Goal: Communication & Community: Answer question/provide support

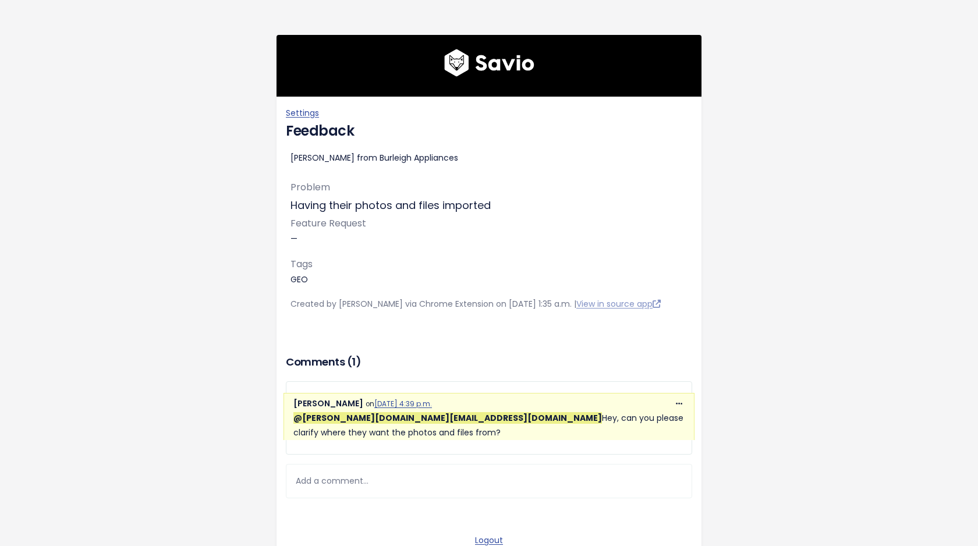
scroll to position [77, 0]
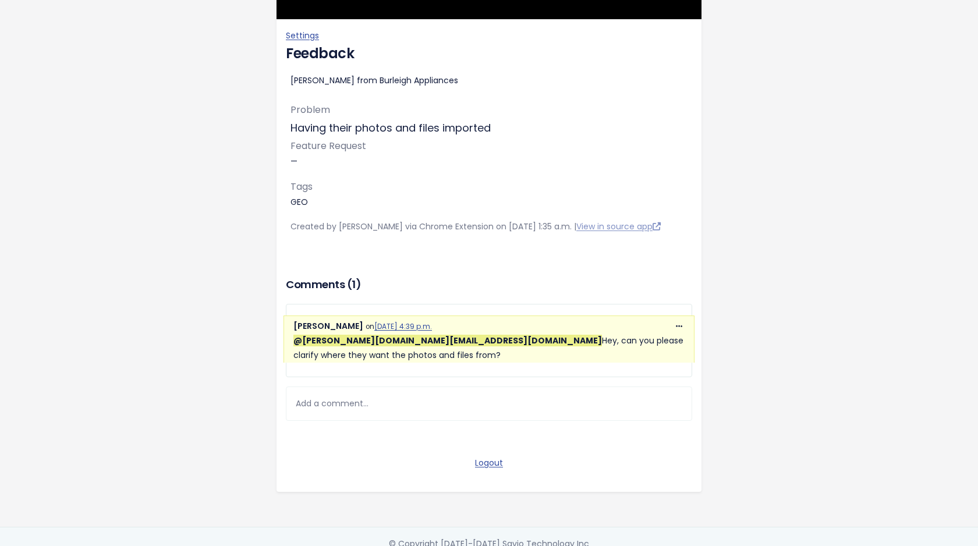
click at [369, 406] on div "Add a comment..." at bounding box center [489, 403] width 406 height 34
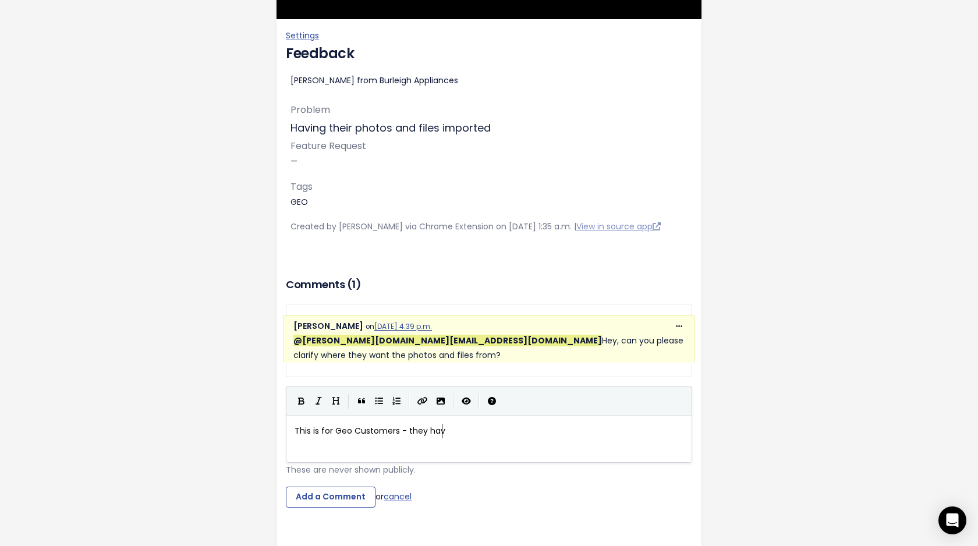
type textarea "This is for Geo Customers - they have"
drag, startPoint x: 489, startPoint y: 427, endPoint x: 222, endPoint y: 424, distance: 266.6
type textarea "THis is a Geo Customer"
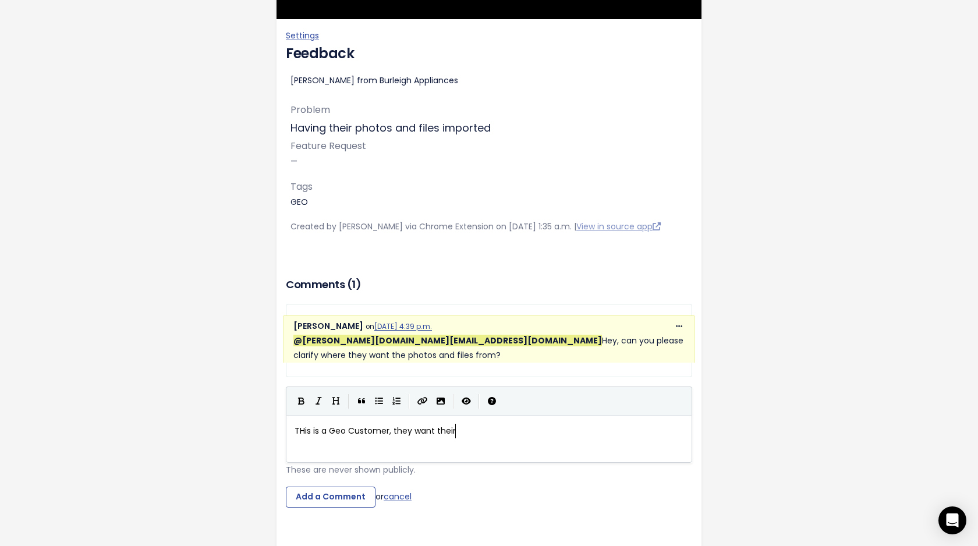
scroll to position [4, 66]
drag, startPoint x: 480, startPoint y: 439, endPoint x: 294, endPoint y: 429, distance: 185.4
click at [294, 429] on div "x THis is a Geo Customer, they want their" at bounding box center [488, 430] width 393 height 19
type textarea "THis customer wanted"
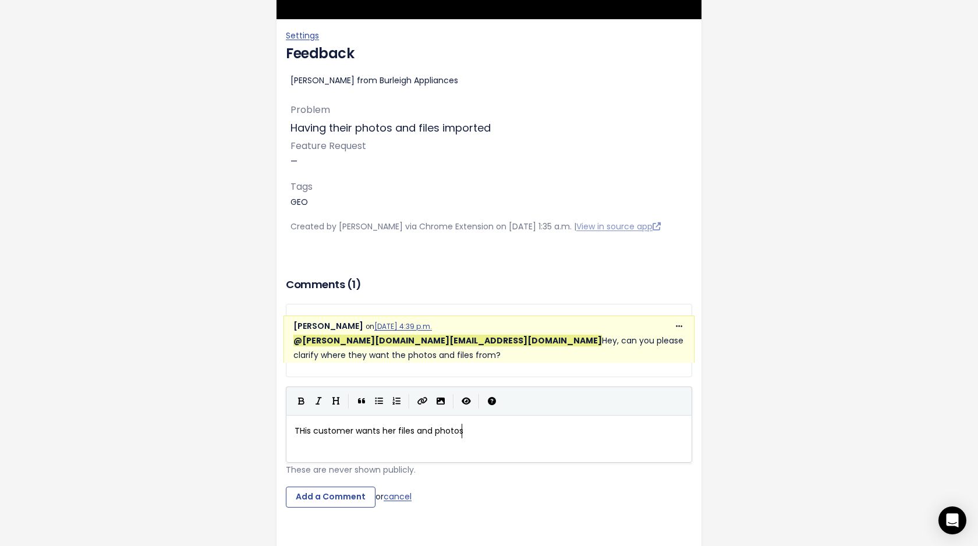
type textarea "s her files and photos o"
type textarea "from her jobs in [GEOGRAPHIC_DATA]"
type textarea "O to also be imported to Tradify"
click at [342, 494] on input "Add a Comment" at bounding box center [331, 497] width 90 height 21
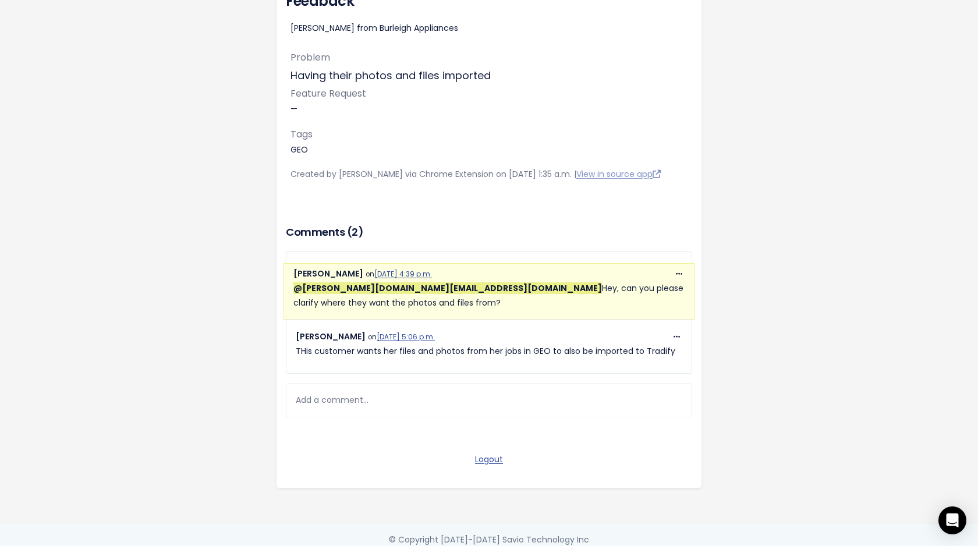
scroll to position [140, 0]
